Goal: Navigation & Orientation: Understand site structure

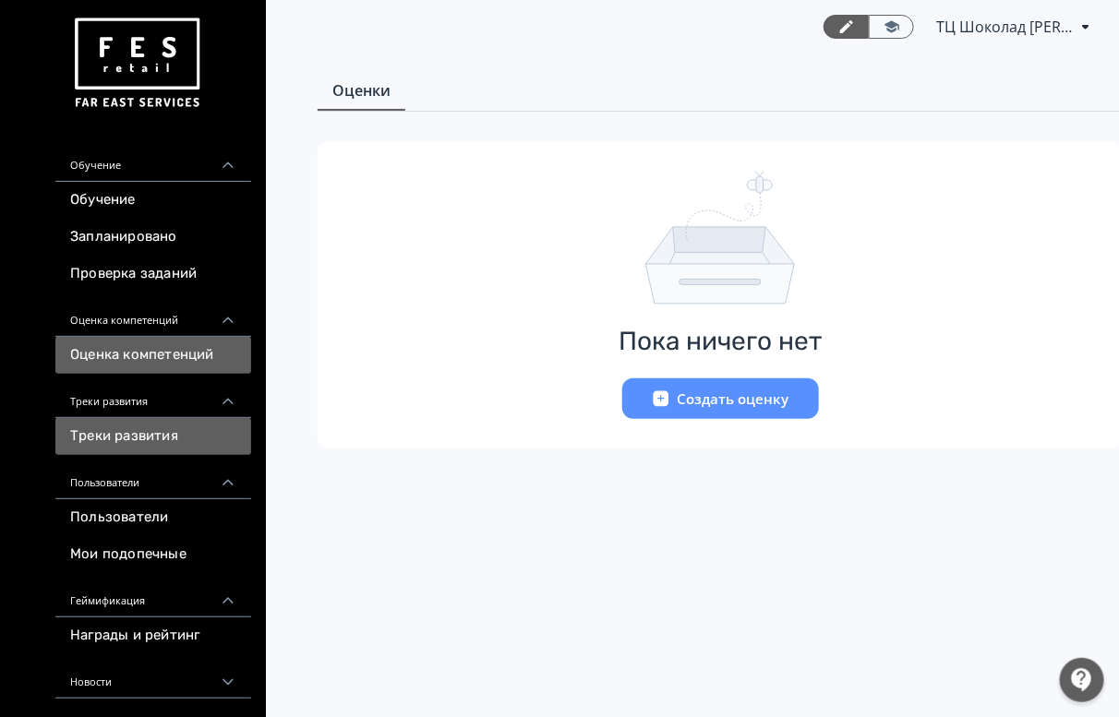
click at [177, 430] on link "Треки развития" at bounding box center [153, 436] width 196 height 37
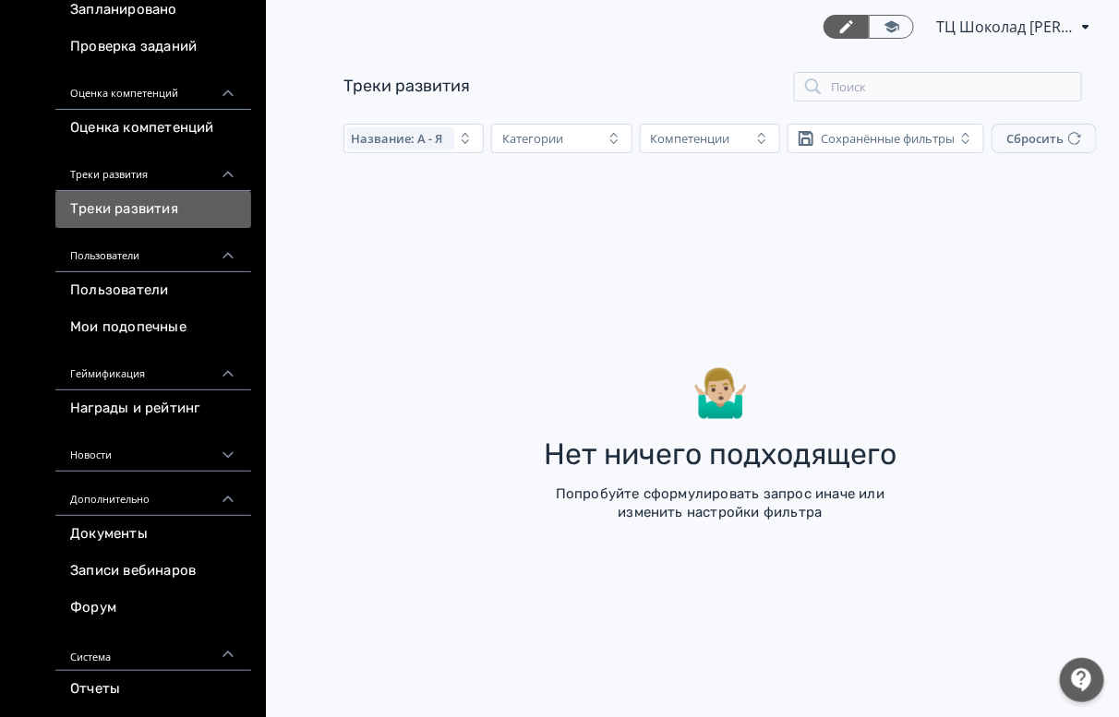
scroll to position [232, 0]
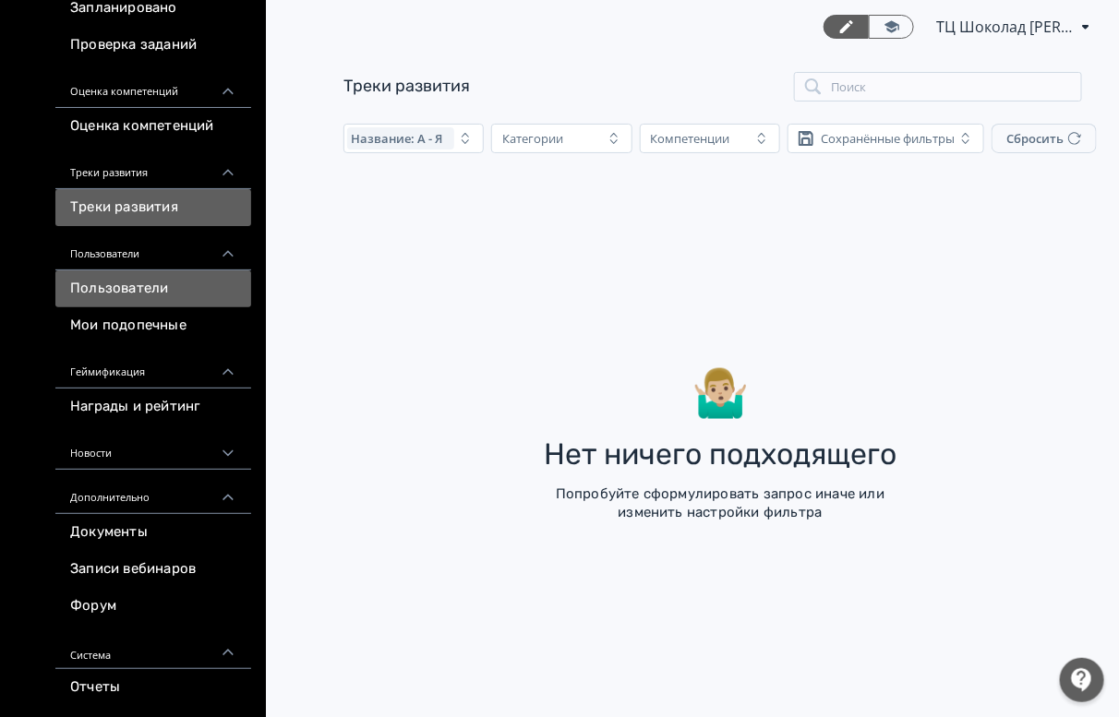
click at [178, 289] on link "Пользователи" at bounding box center [153, 289] width 196 height 37
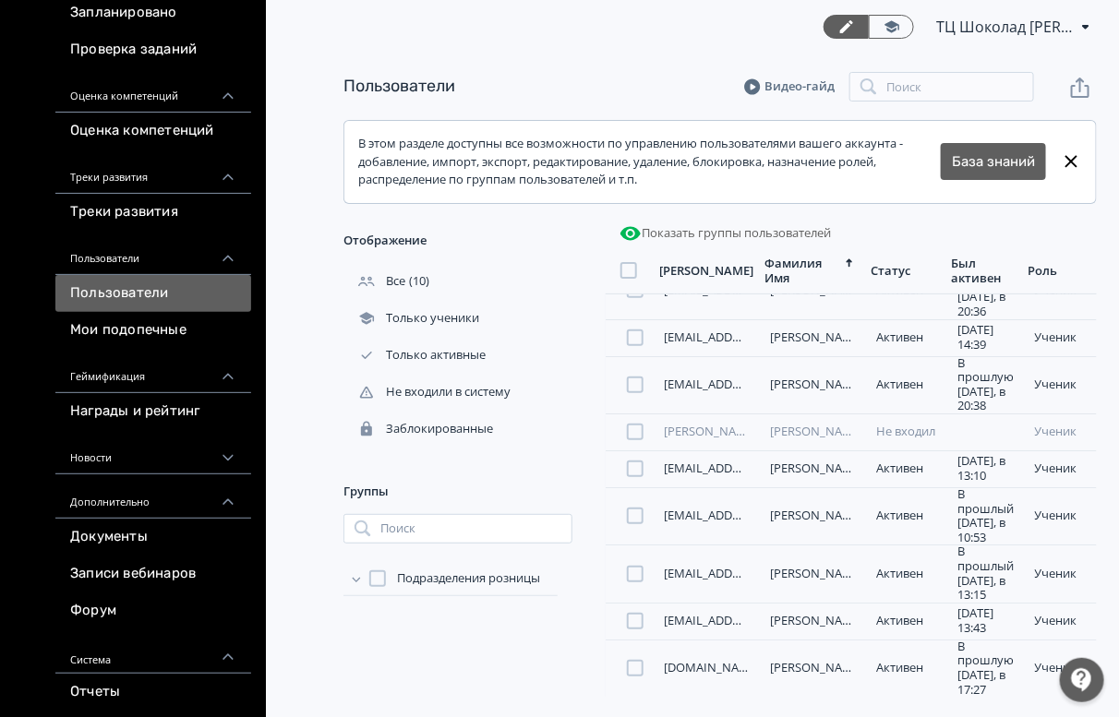
scroll to position [232, 0]
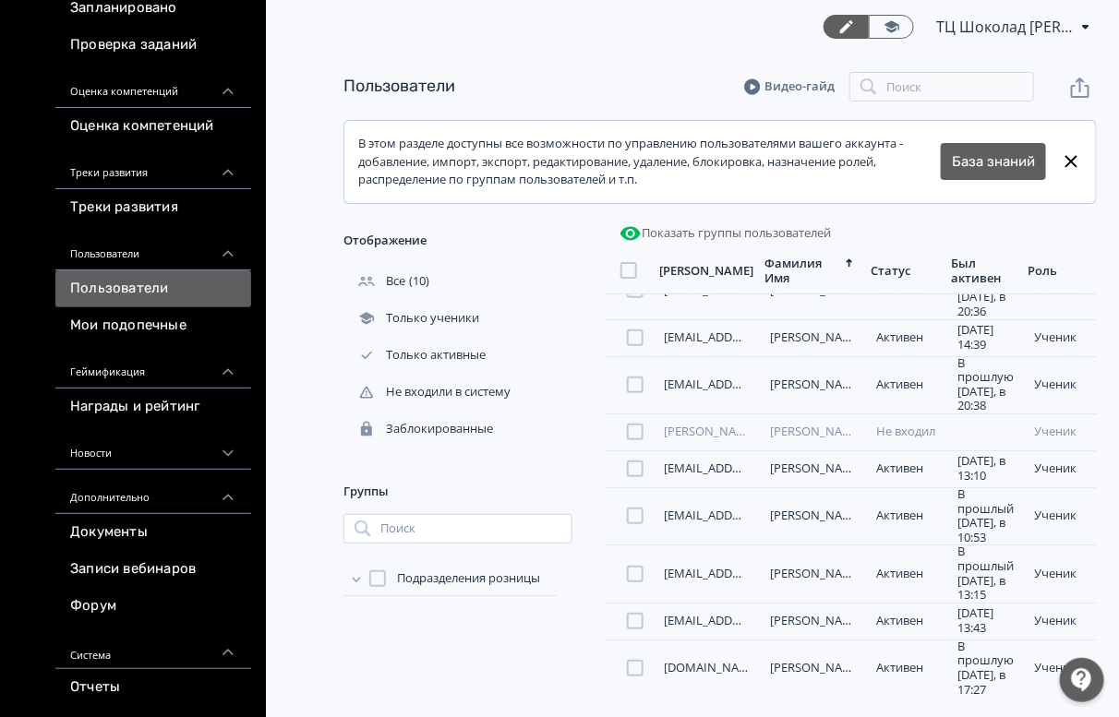
click at [172, 499] on div "Дополнительно" at bounding box center [153, 492] width 196 height 44
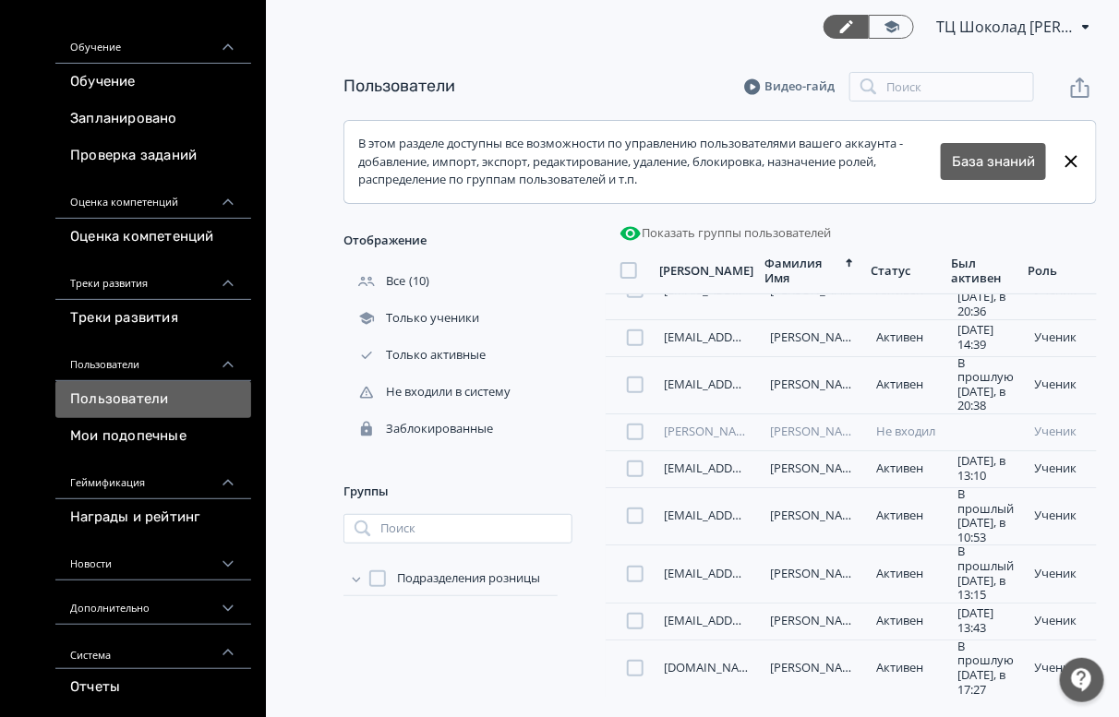
click at [174, 488] on div "Геймификация" at bounding box center [153, 477] width 196 height 44
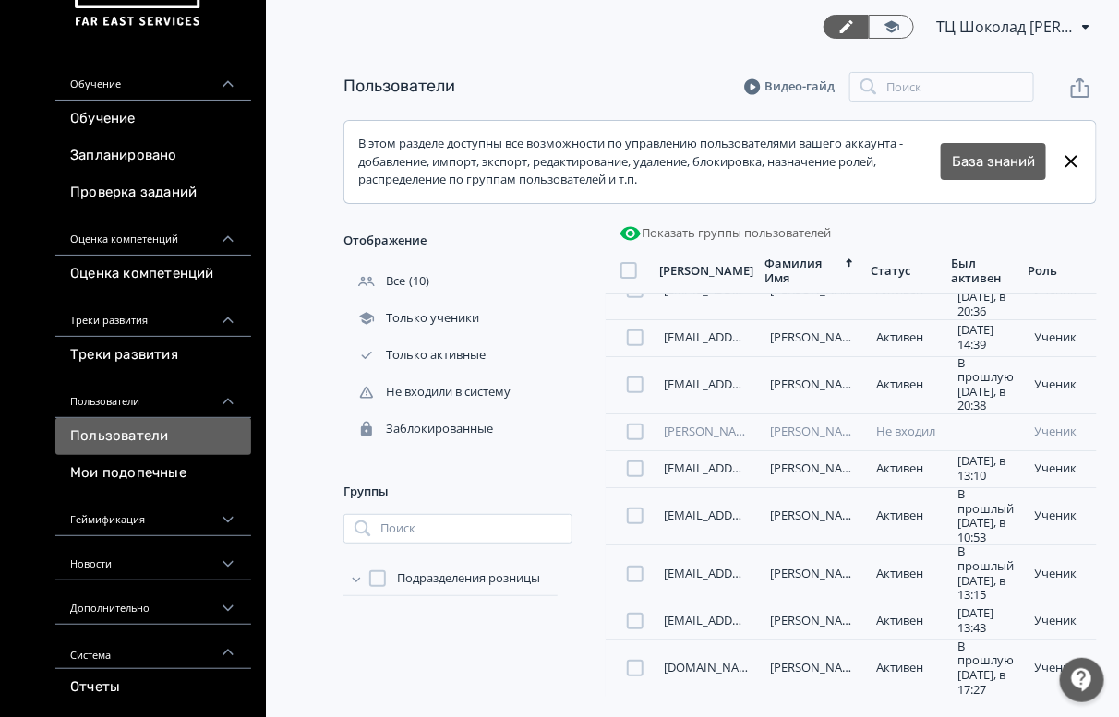
scroll to position [84, 0]
click at [175, 527] on div "Геймификация" at bounding box center [153, 514] width 196 height 44
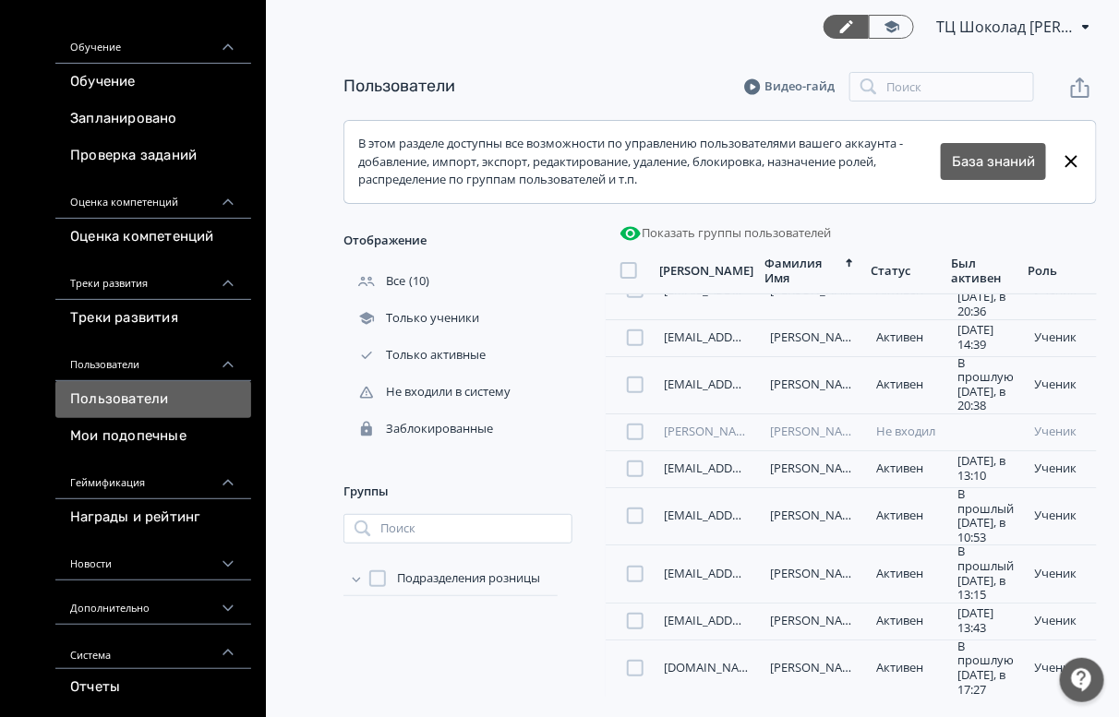
click at [174, 490] on div "Геймификация" at bounding box center [153, 477] width 196 height 44
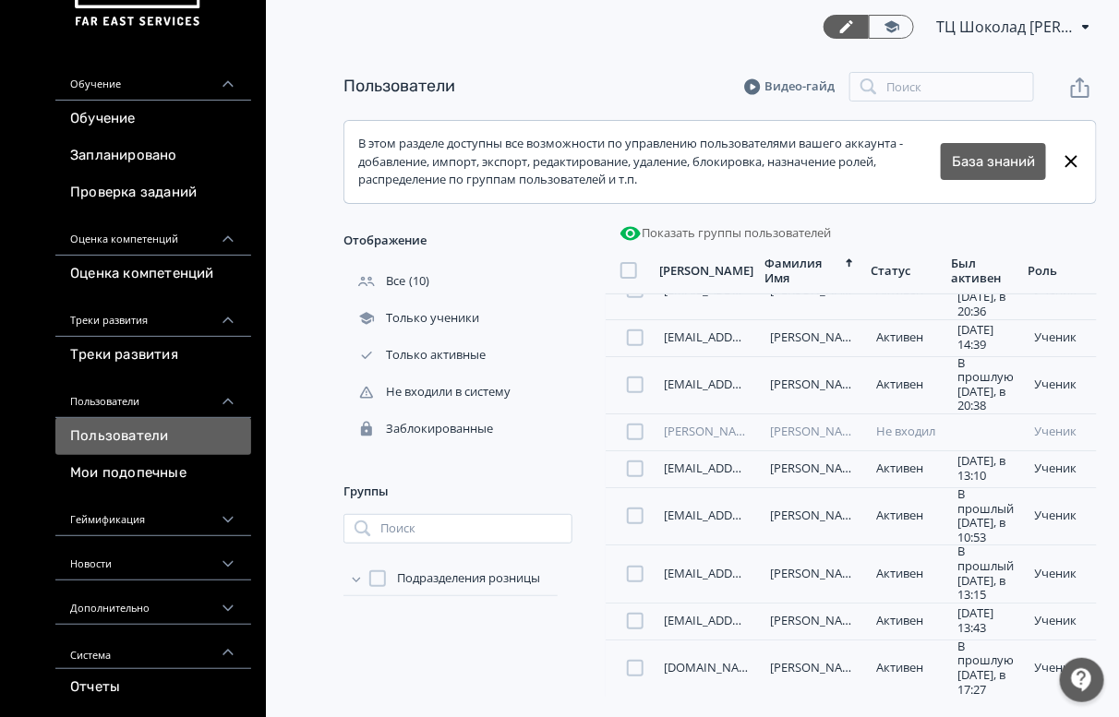
click at [218, 406] on div "Пользователи" at bounding box center [153, 396] width 196 height 44
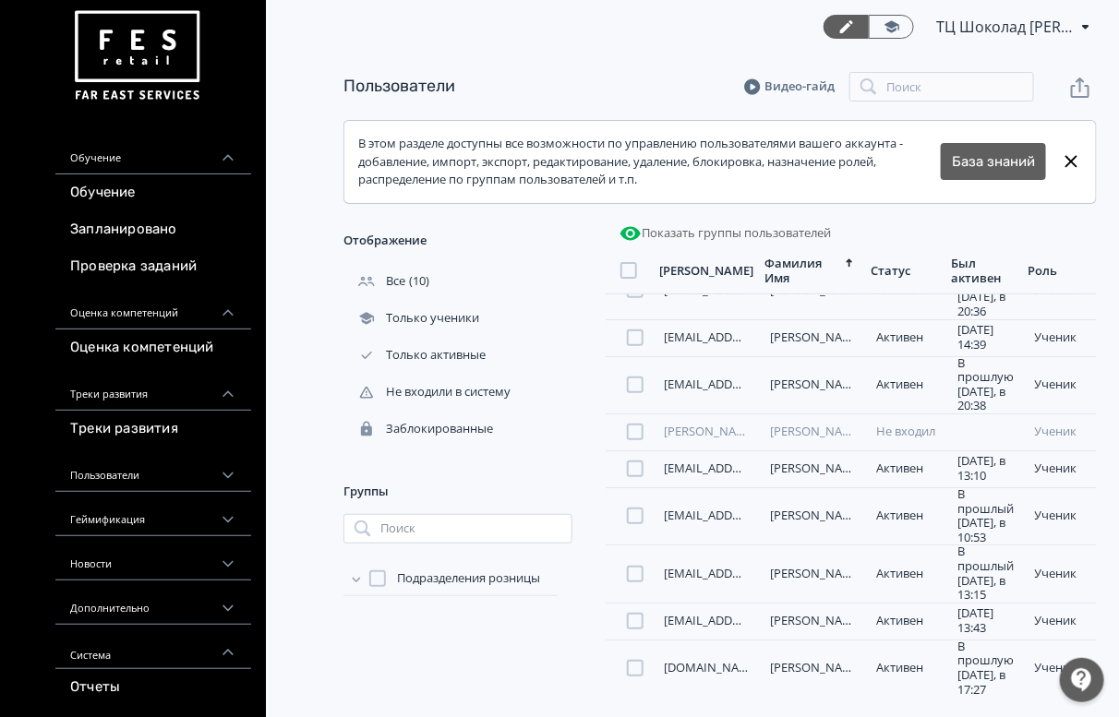
click at [215, 397] on div "Треки развития" at bounding box center [153, 389] width 196 height 44
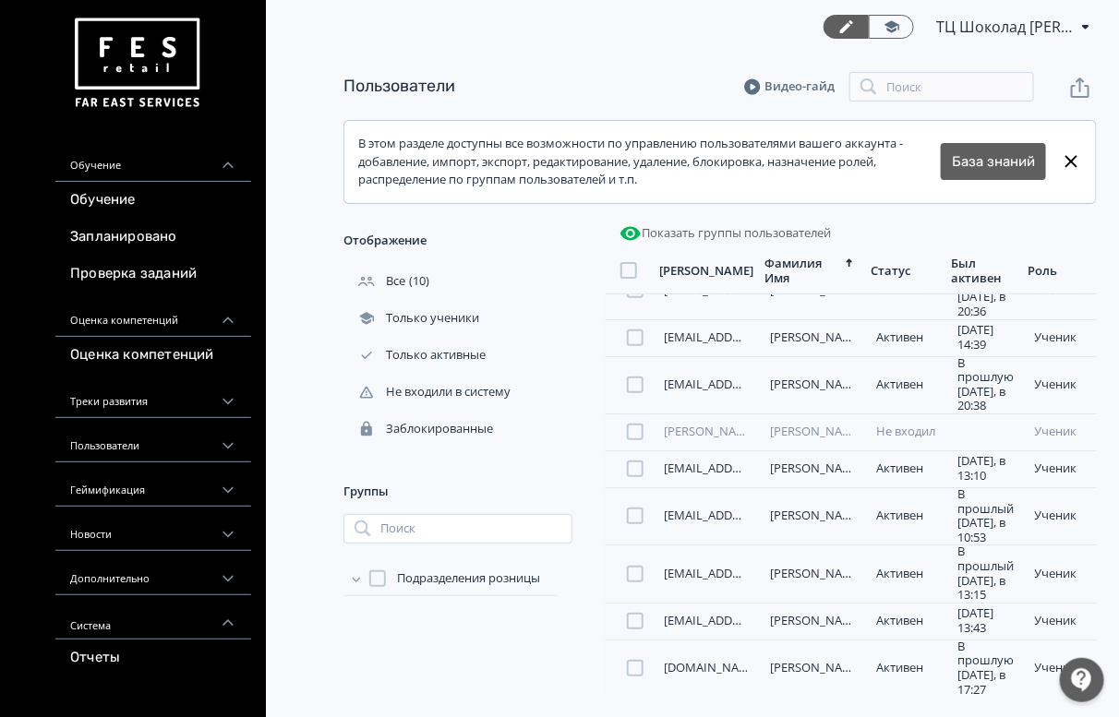
scroll to position [0, 0]
click at [169, 166] on div "Обучение" at bounding box center [153, 160] width 196 height 44
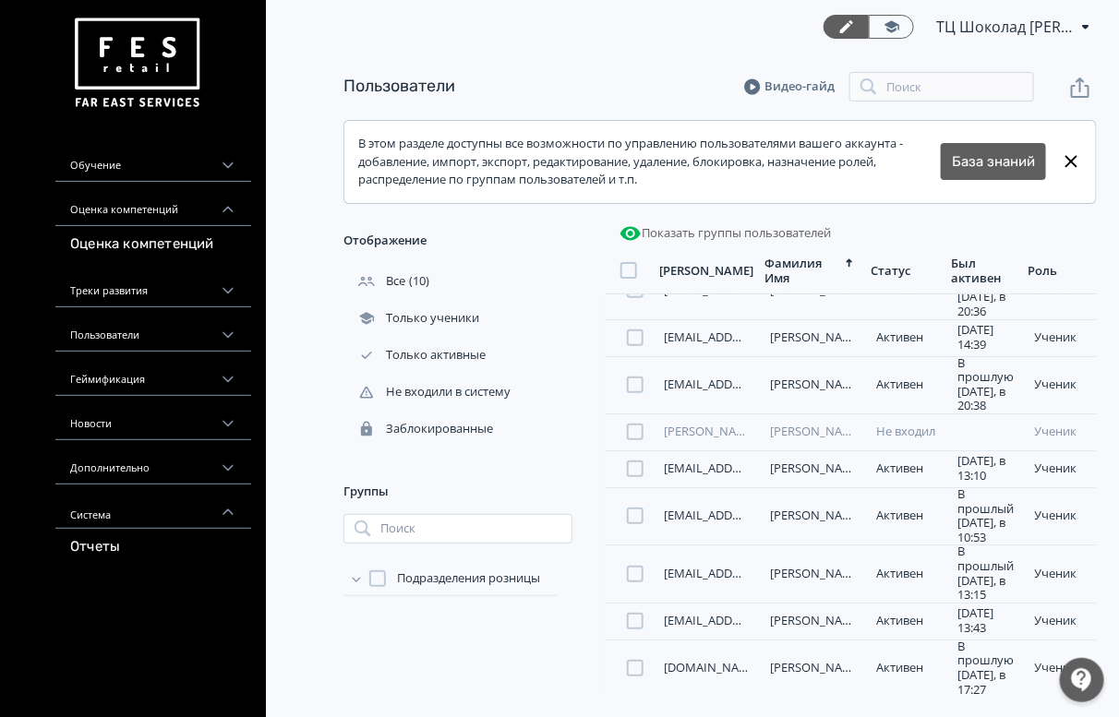
click at [169, 166] on div "Обучение" at bounding box center [153, 160] width 196 height 44
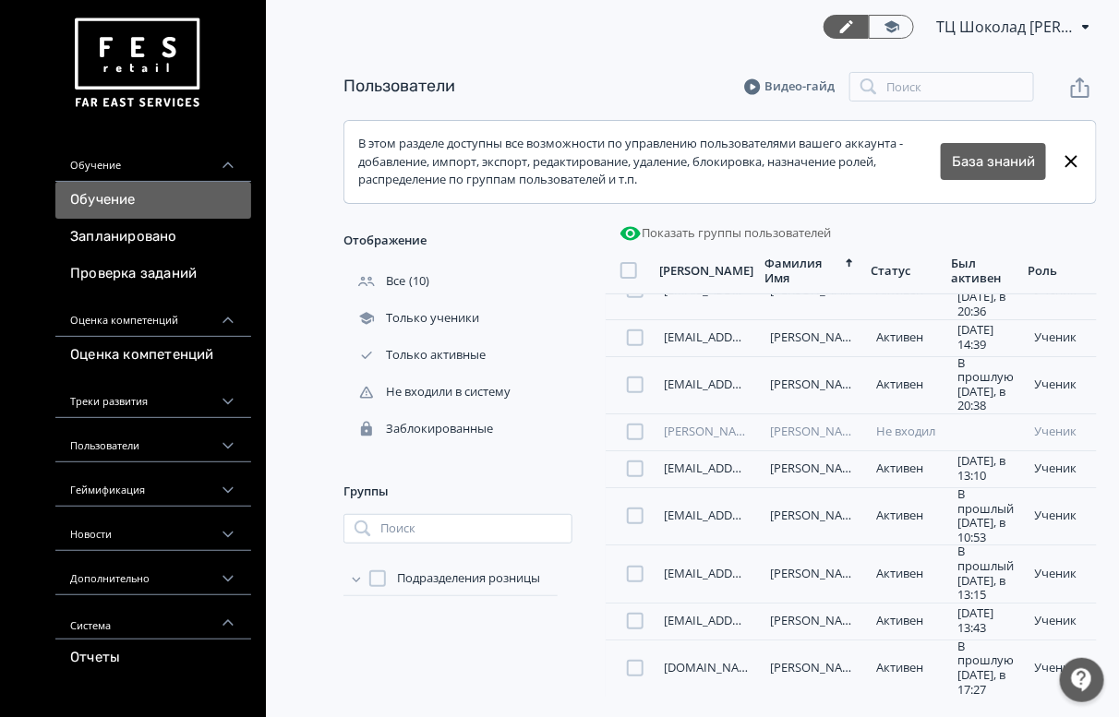
click at [109, 199] on link "Обучение" at bounding box center [153, 200] width 196 height 37
